Goal: Book appointment/travel/reservation

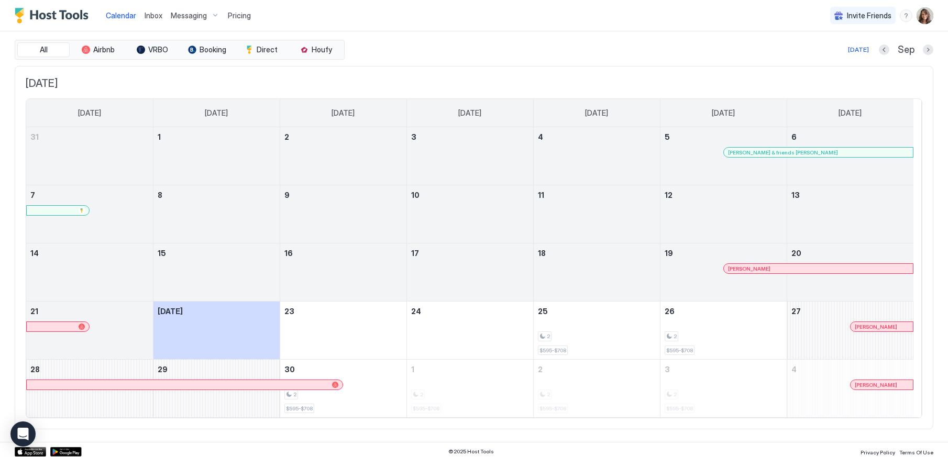
scroll to position [32, 0]
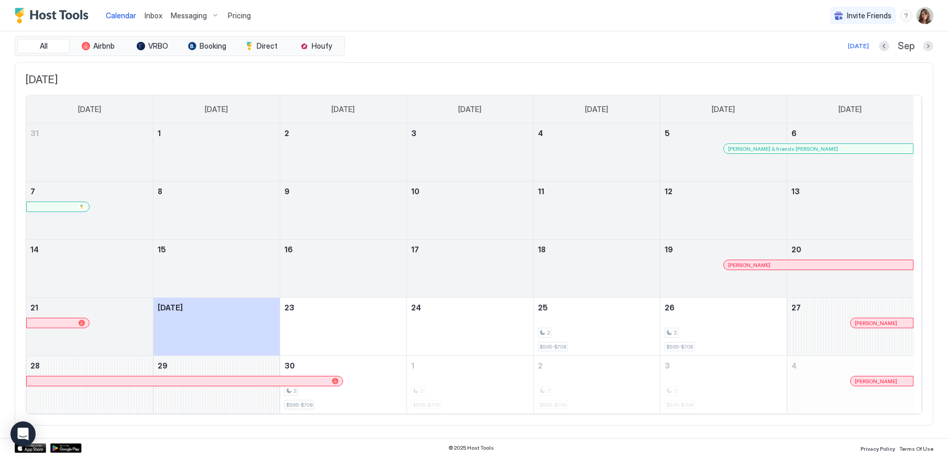
click at [862, 323] on div at bounding box center [862, 323] width 8 height 8
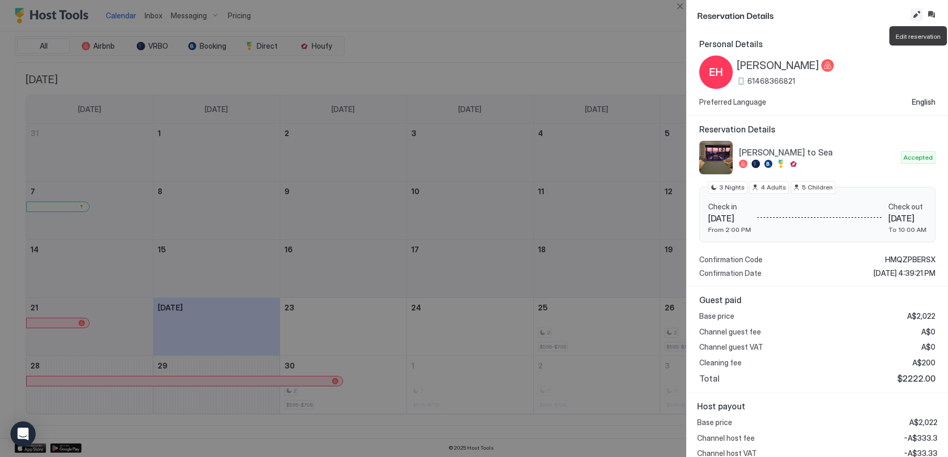
click at [914, 15] on button "Edit reservation" at bounding box center [916, 14] width 13 height 13
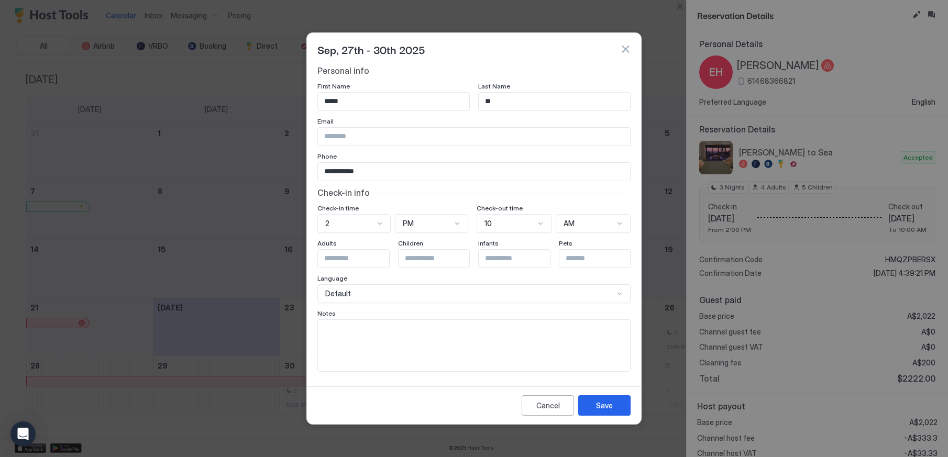
scroll to position [0, 0]
click at [379, 226] on div at bounding box center [379, 223] width 8 height 8
click at [345, 267] on div "9" at bounding box center [355, 267] width 60 height 8
click at [436, 225] on div "PM" at bounding box center [427, 223] width 49 height 9
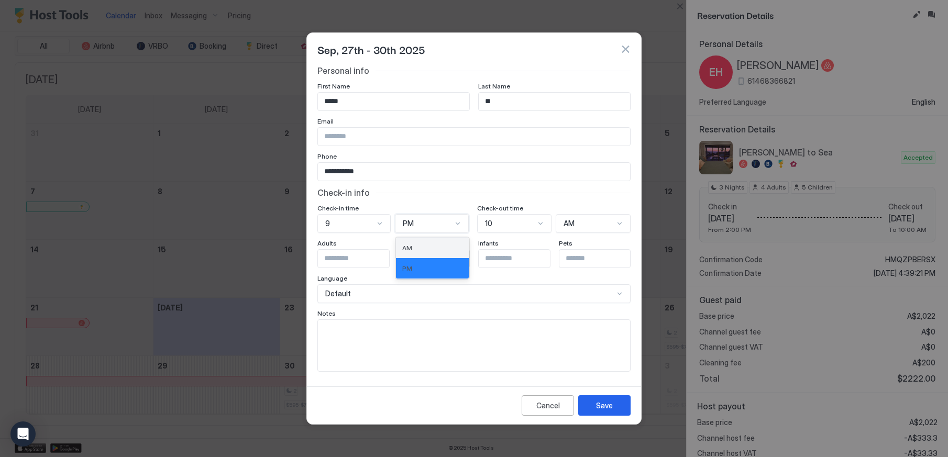
click at [428, 246] on div "AM" at bounding box center [432, 248] width 60 height 8
click at [614, 404] on button "Save" at bounding box center [604, 405] width 52 height 20
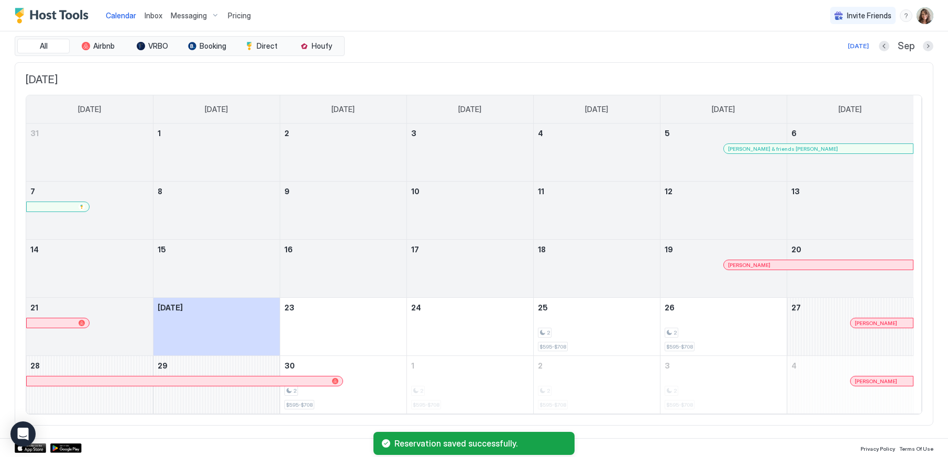
click at [867, 324] on div at bounding box center [868, 323] width 8 height 8
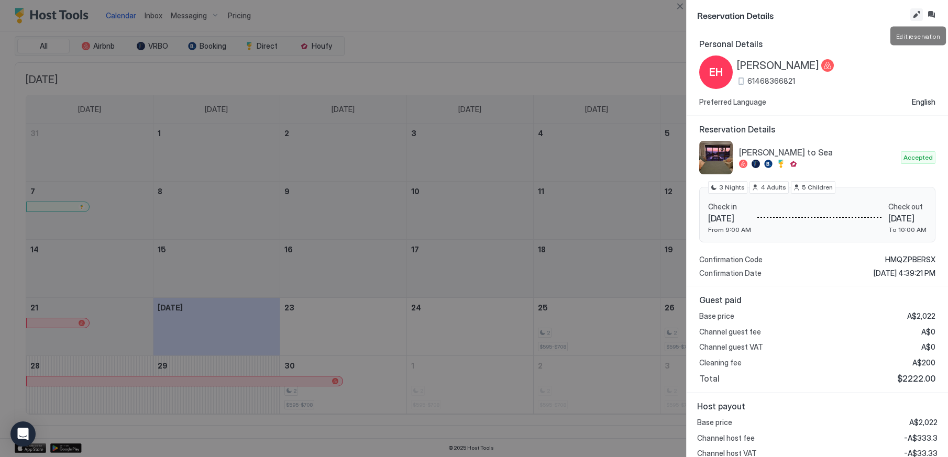
click at [914, 13] on button "Edit reservation" at bounding box center [916, 14] width 13 height 13
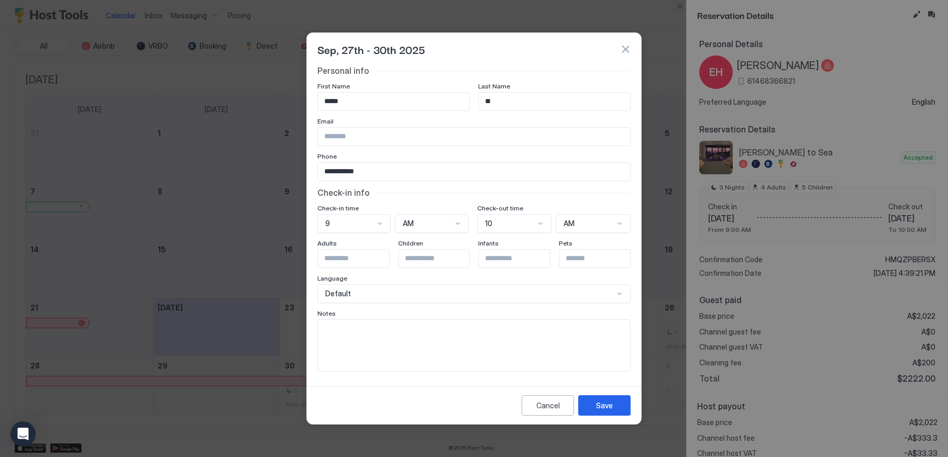
click at [412, 360] on textarea "Input Field" at bounding box center [474, 345] width 312 height 51
type textarea "**********"
click at [611, 397] on button "Save" at bounding box center [604, 405] width 52 height 20
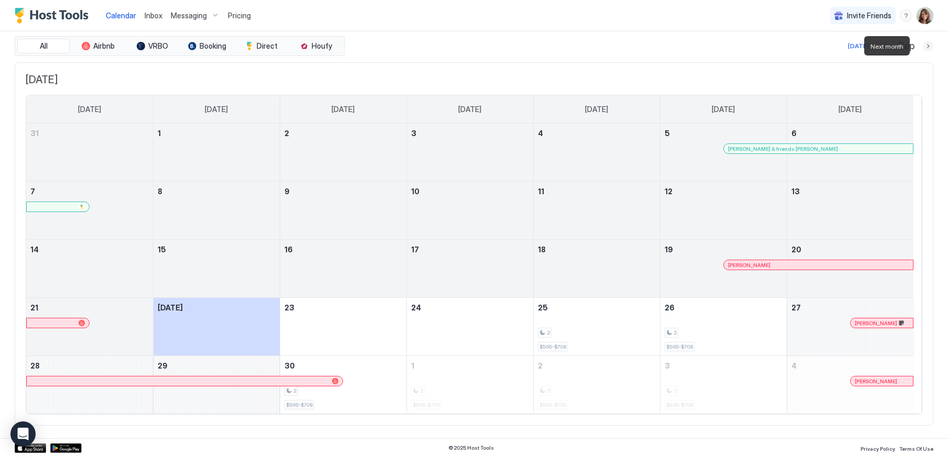
click at [923, 46] on button "Next month" at bounding box center [928, 46] width 10 height 10
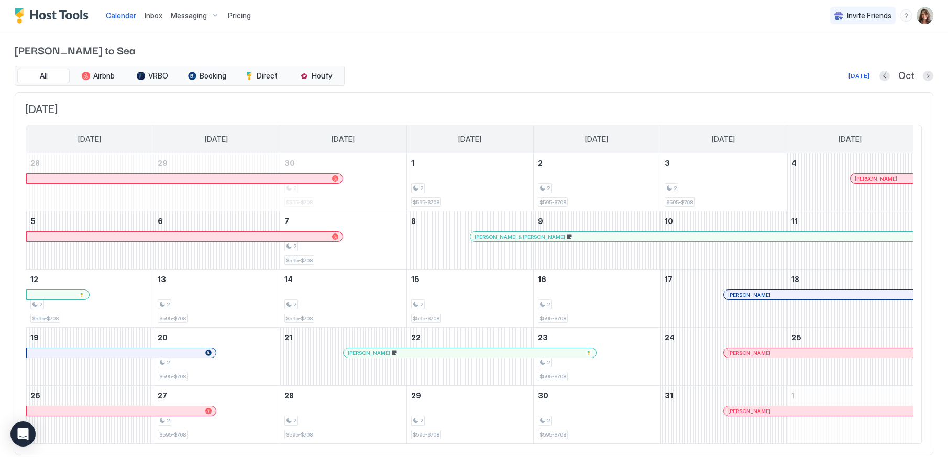
scroll to position [0, 0]
